Goal: Transaction & Acquisition: Purchase product/service

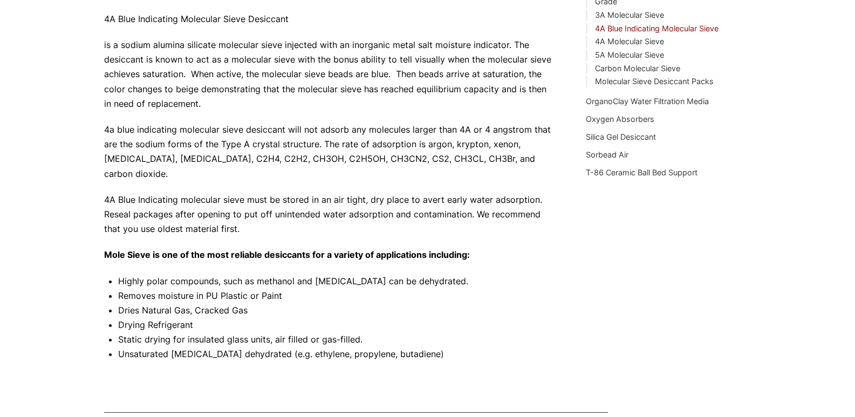
scroll to position [108, 0]
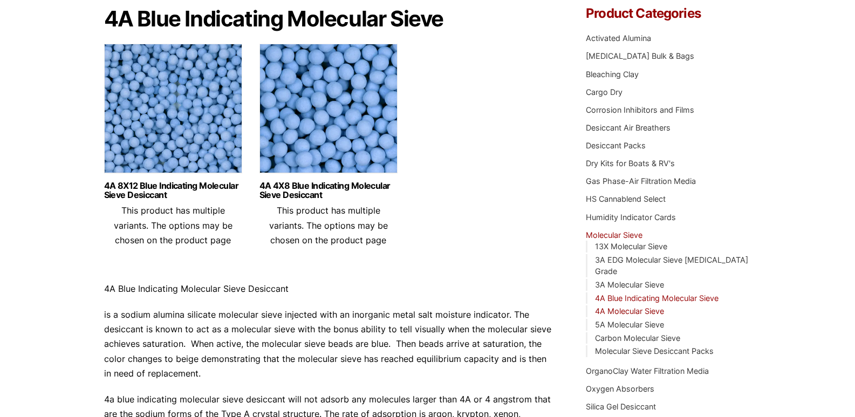
click at [646, 306] on link "4A Molecular Sieve" at bounding box center [629, 310] width 69 height 9
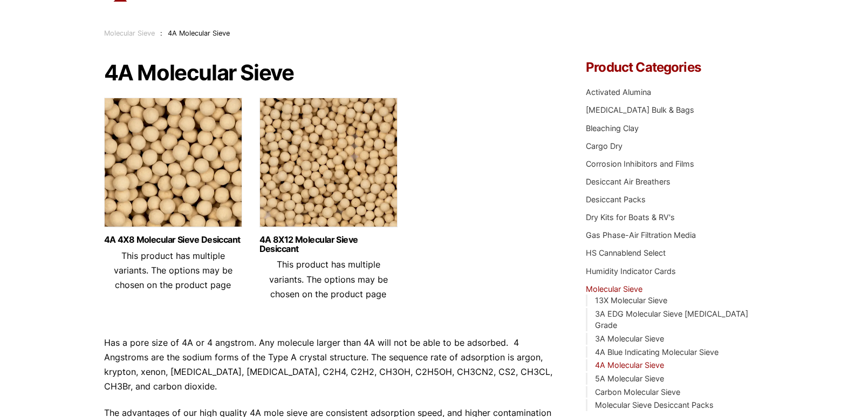
scroll to position [108, 0]
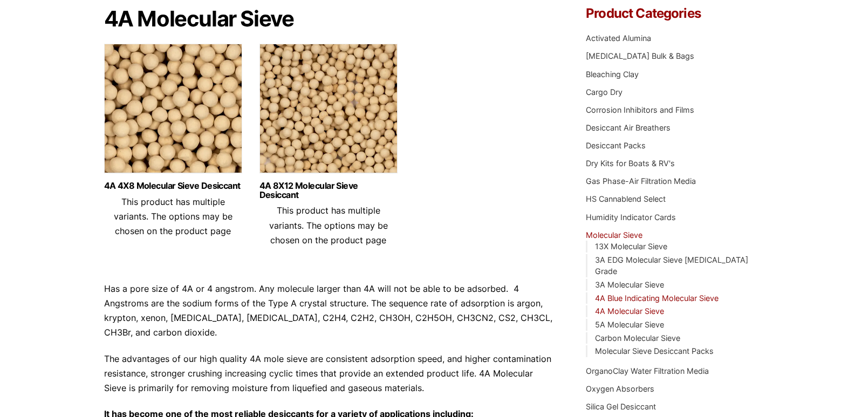
click at [623, 293] on link "4A Blue Indicating Molecular Sieve" at bounding box center [657, 297] width 124 height 9
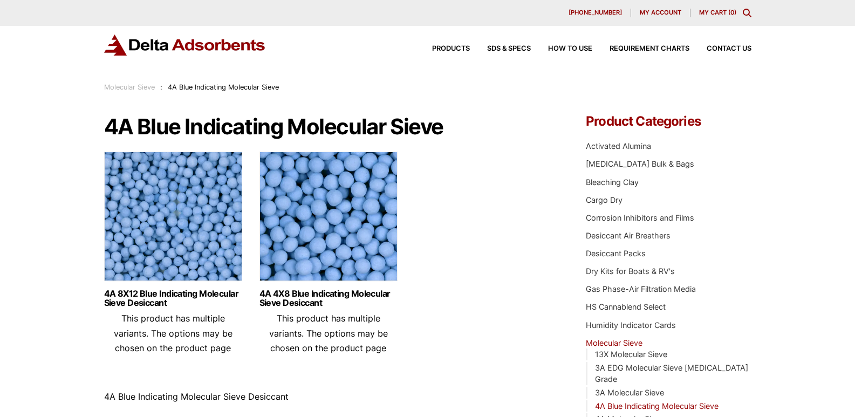
click at [160, 243] on img at bounding box center [173, 219] width 138 height 135
click at [644, 414] on link "4A Molecular Sieve" at bounding box center [629, 418] width 69 height 9
click at [173, 208] on img at bounding box center [173, 219] width 138 height 135
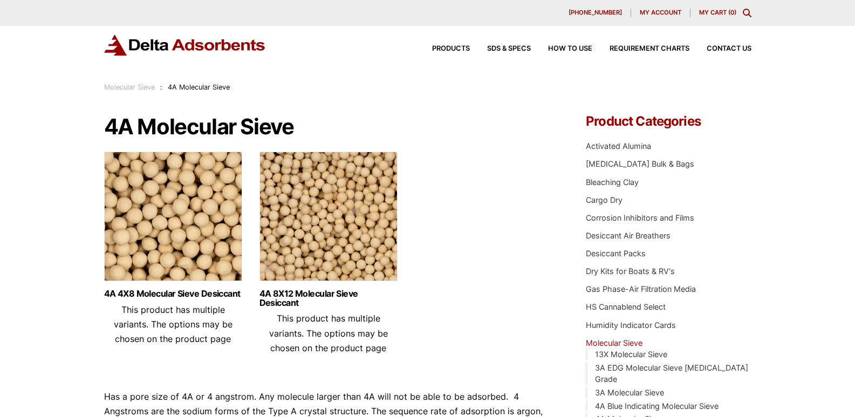
click at [358, 223] on img at bounding box center [328, 219] width 138 height 135
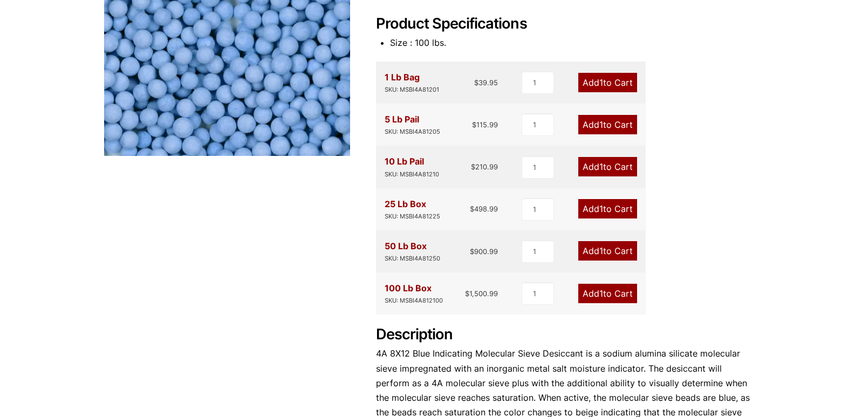
scroll to position [216, 0]
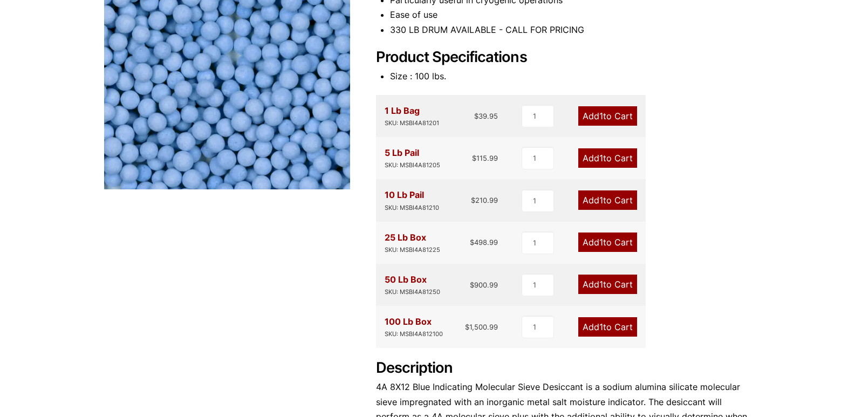
click at [613, 117] on link "Add 1 to Cart" at bounding box center [607, 115] width 59 height 19
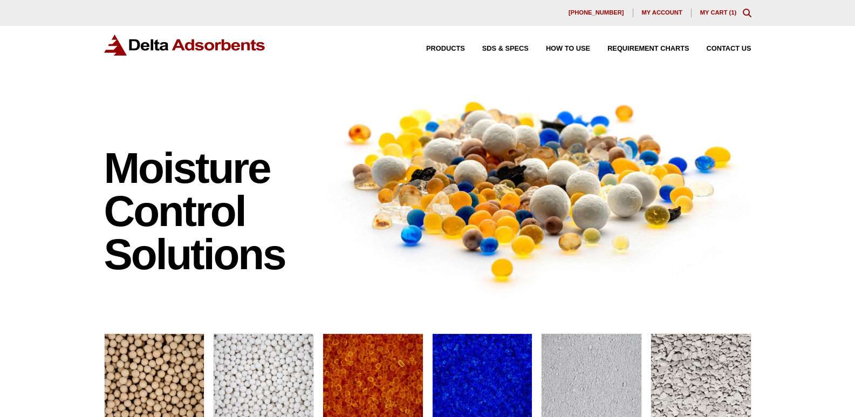
click at [717, 11] on link "My Cart ( 1 )" at bounding box center [718, 12] width 37 height 6
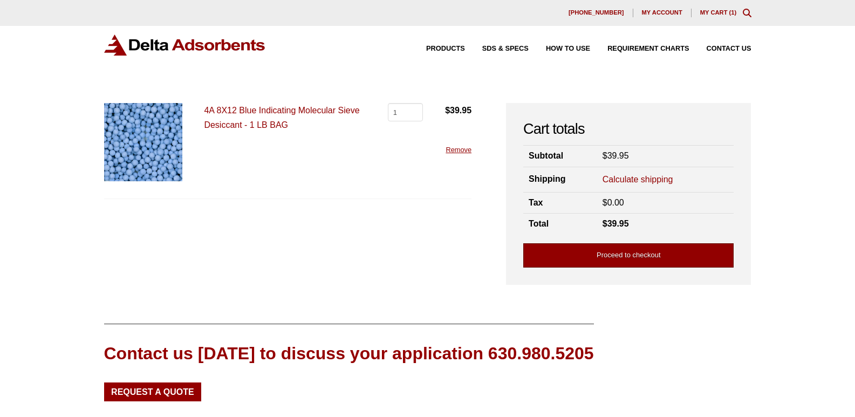
click at [618, 261] on link "Proceed to checkout" at bounding box center [628, 255] width 210 height 24
